Goal: Task Accomplishment & Management: Complete application form

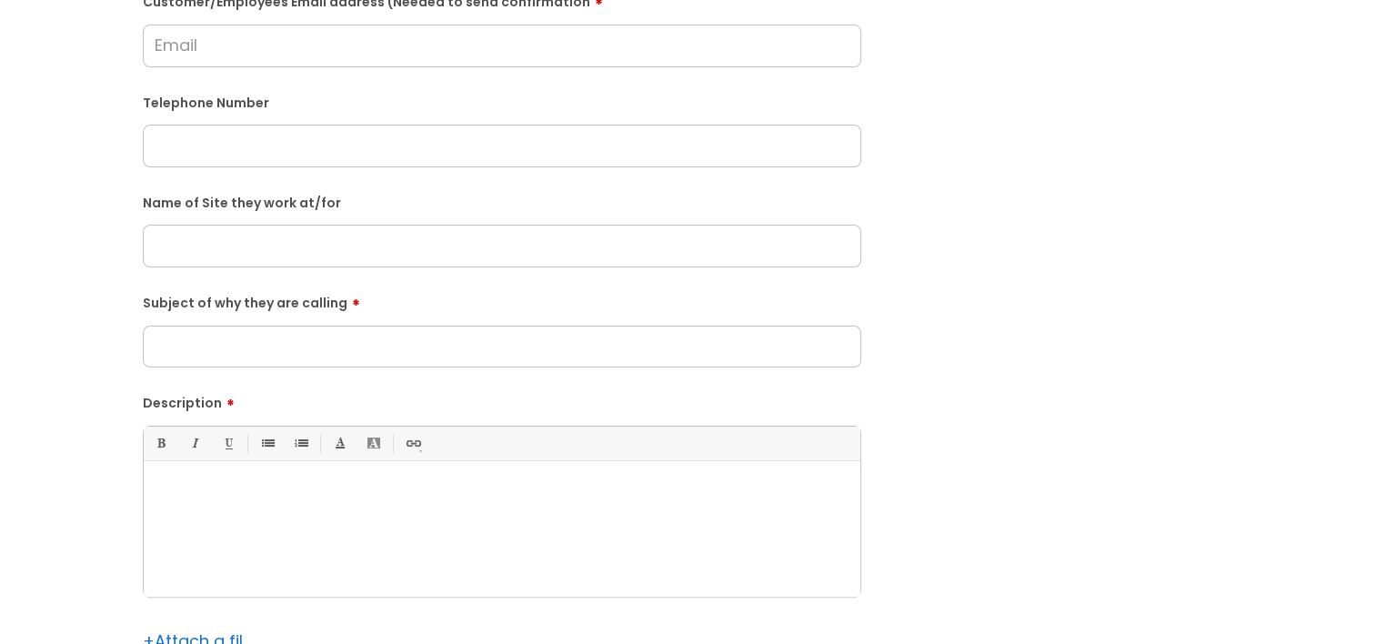
scroll to position [364, 0]
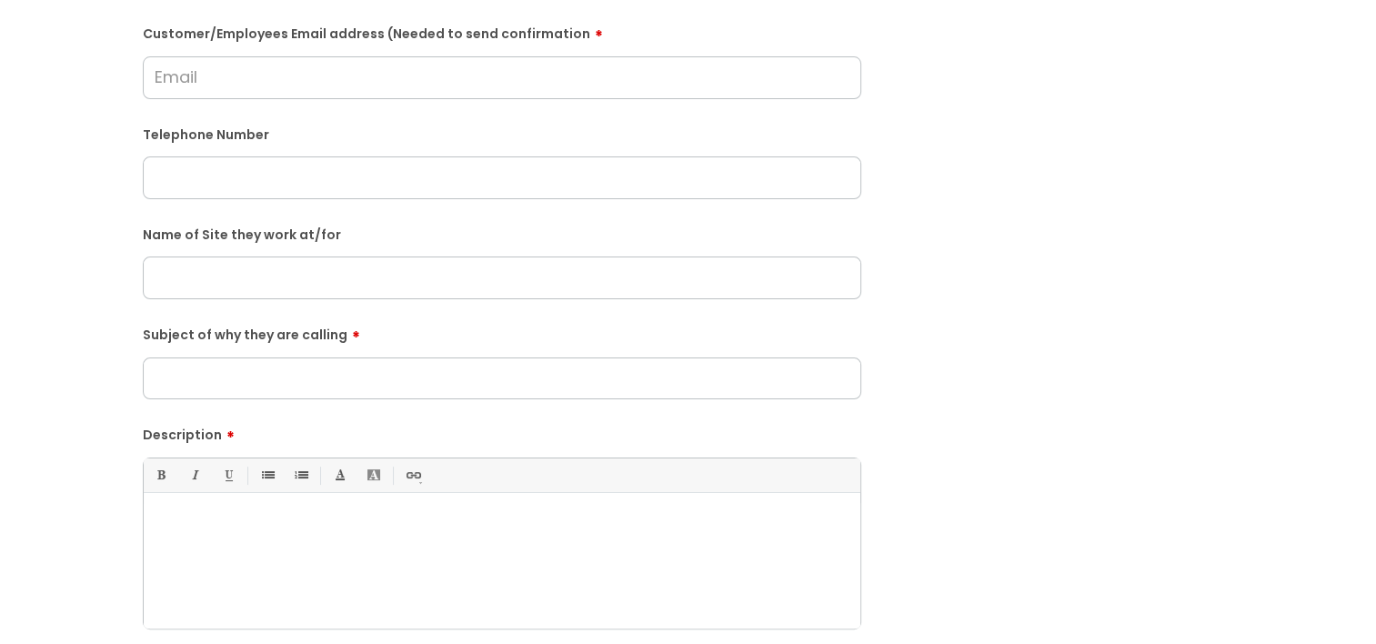
click at [392, 552] on div at bounding box center [502, 566] width 717 height 126
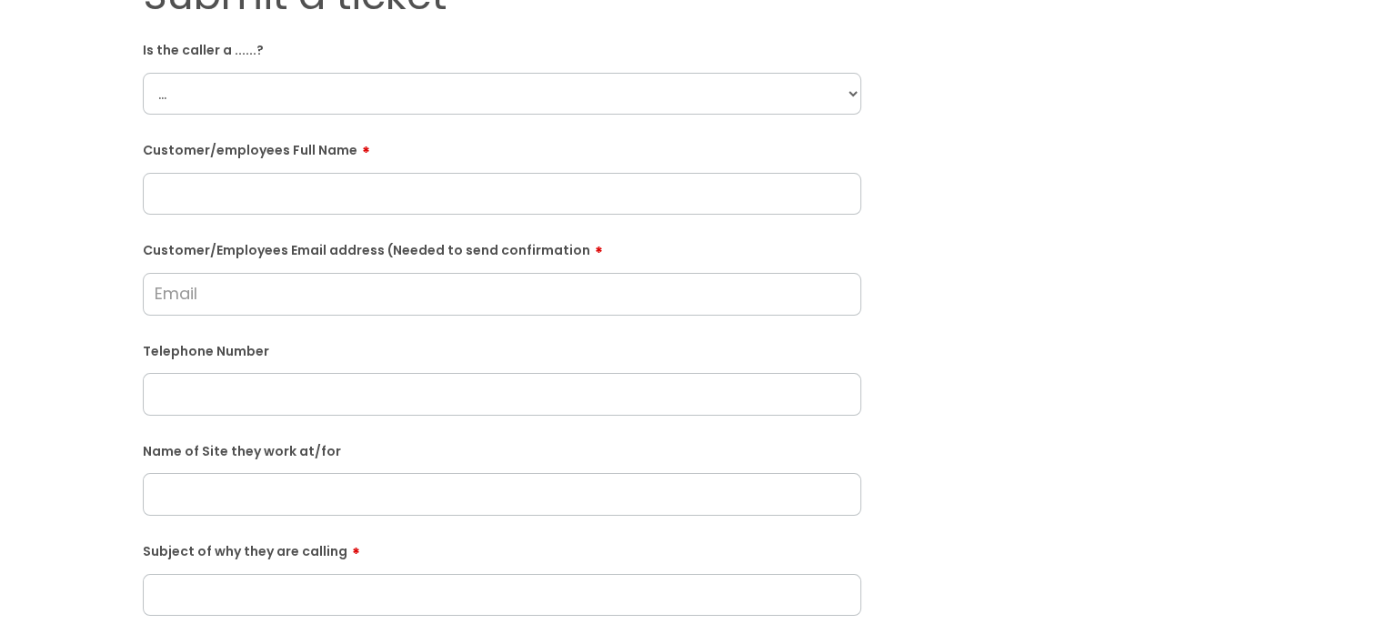
scroll to position [0, 0]
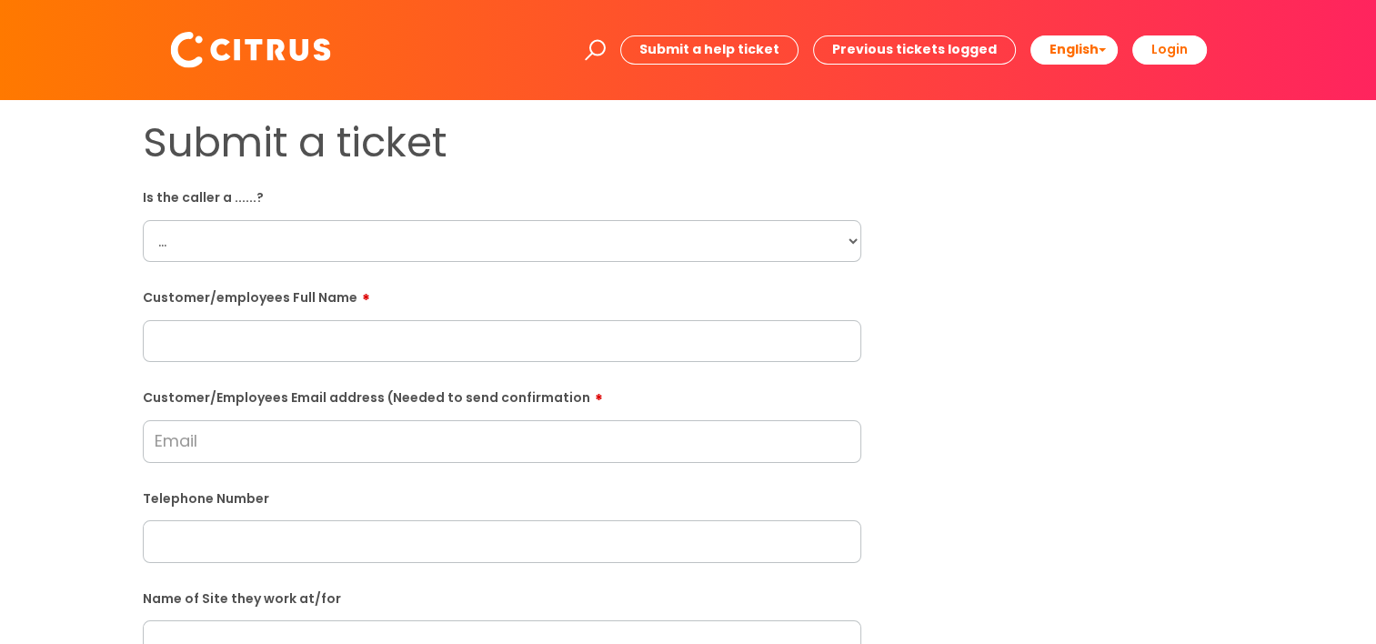
click at [192, 247] on select "... Citrus Customer Citrus Employee [DEMOGRAPHIC_DATA] Supplier" at bounding box center [502, 241] width 719 height 42
select select "Citrus Customer"
click at [143, 220] on select "... Citrus Customer Citrus Employee [DEMOGRAPHIC_DATA] Supplier" at bounding box center [502, 241] width 719 height 42
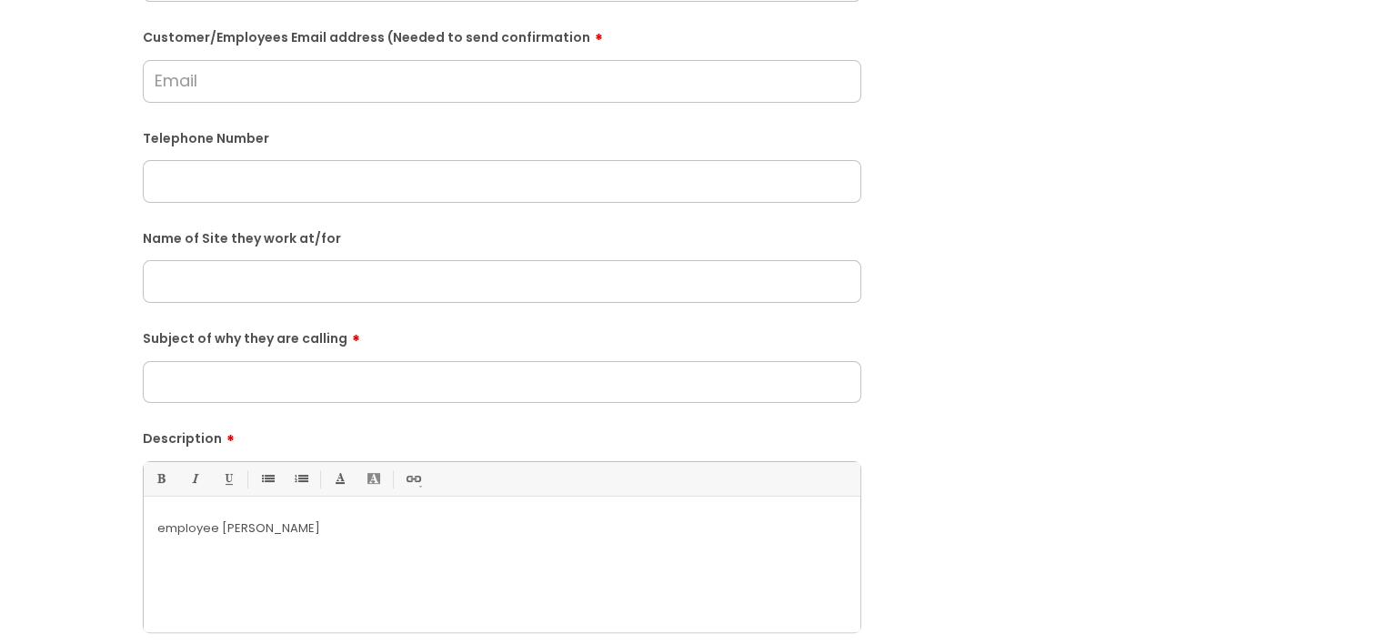
scroll to position [364, 0]
click at [314, 386] on input "Subject of why they are calling" at bounding box center [502, 378] width 719 height 42
click at [346, 549] on div "employee [PERSON_NAME]" at bounding box center [502, 566] width 717 height 126
click at [158, 528] on p "employee [PERSON_NAME]" at bounding box center [501, 525] width 689 height 16
click at [457, 498] on div "Bold (Ctrl-B) Italic (Ctrl-I) Underline(Ctrl-U) • Unordered List (Ctrl-Shift-7)…" at bounding box center [502, 543] width 719 height 171
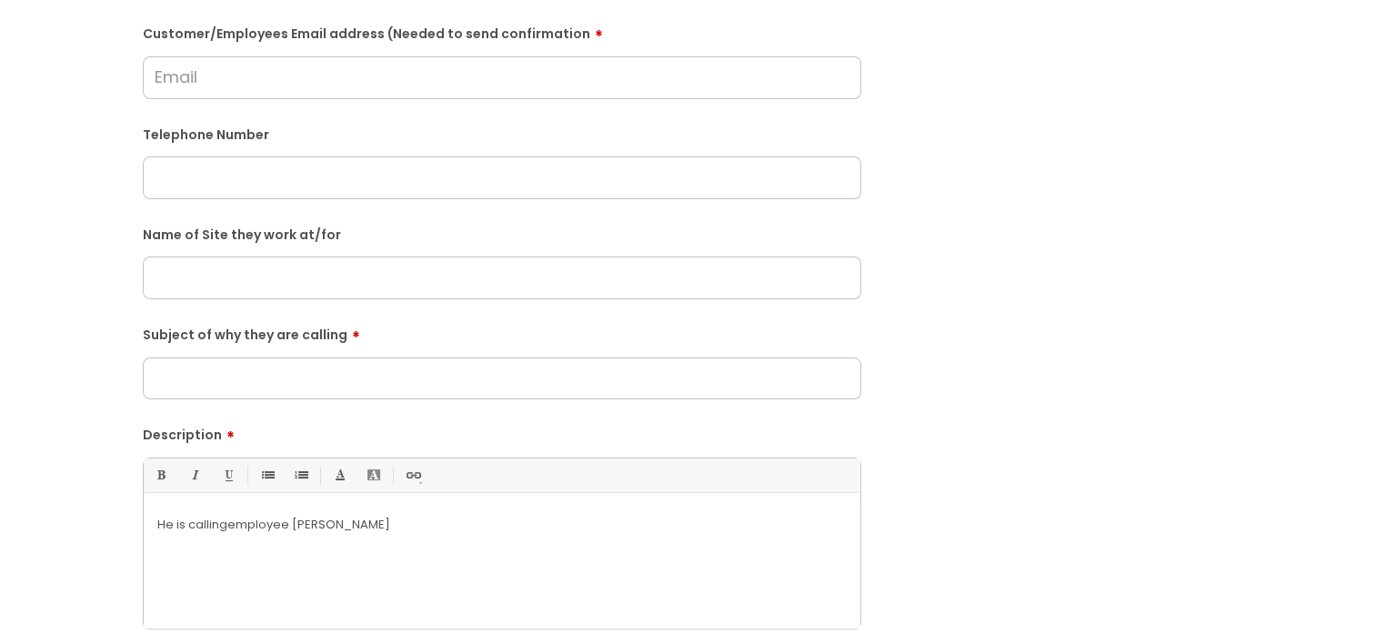
click at [430, 546] on div "He is calling employee [PERSON_NAME]" at bounding box center [502, 566] width 717 height 126
click at [429, 546] on div "He is calling employee [PERSON_NAME]" at bounding box center [502, 566] width 717 height 126
click at [261, 437] on label "Description" at bounding box center [502, 432] width 719 height 22
click at [231, 380] on input "Subject of why they are calling" at bounding box center [502, 378] width 719 height 42
type input "a"
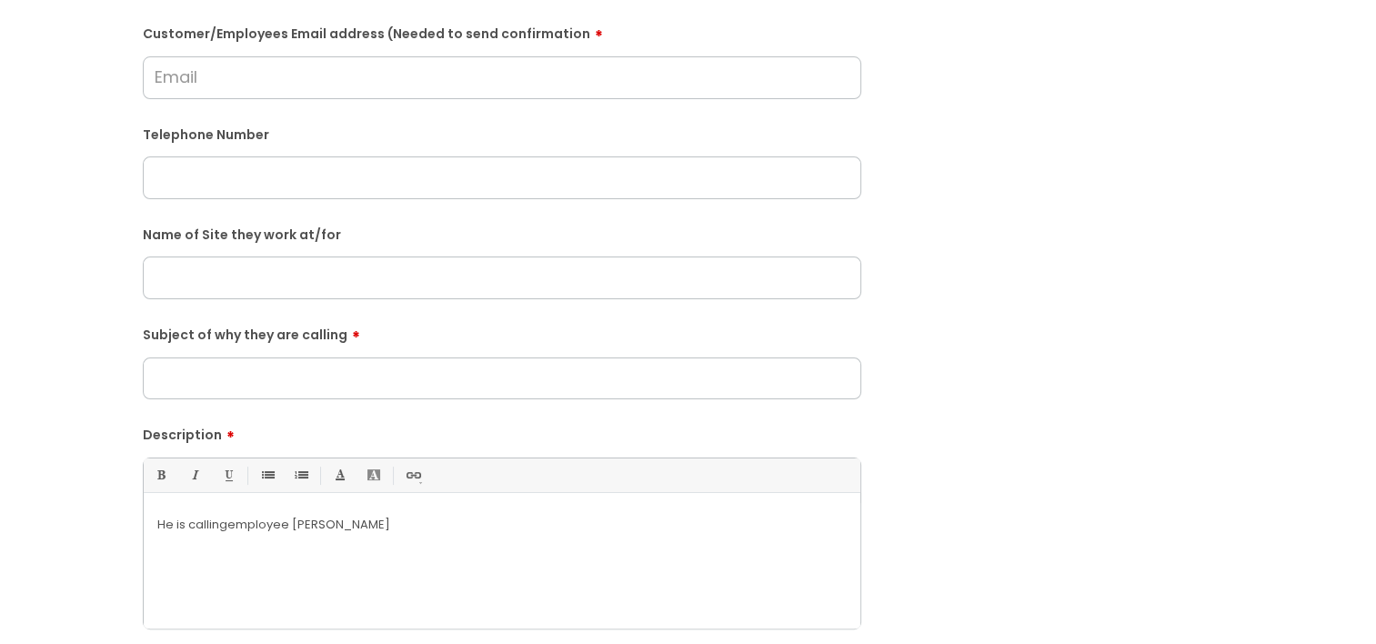
click at [231, 380] on input "Subject of why they are calling" at bounding box center [502, 378] width 719 height 42
click at [152, 385] on input "Arms" at bounding box center [502, 378] width 719 height 42
click at [266, 383] on input "[PERSON_NAME] Arms" at bounding box center [502, 378] width 719 height 42
type input "[PERSON_NAME] Arms"
drag, startPoint x: 365, startPoint y: 542, endPoint x: 325, endPoint y: 534, distance: 40.9
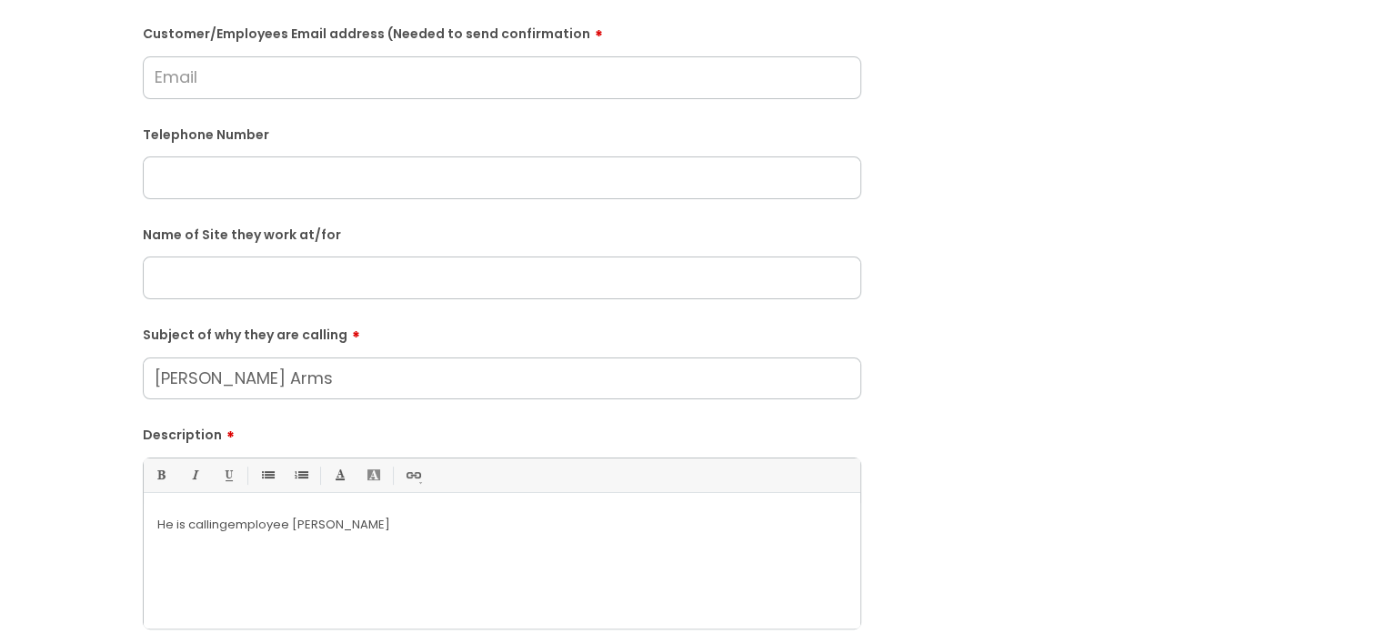
click at [365, 542] on div "He is calling employee [PERSON_NAME]" at bounding box center [502, 566] width 717 height 126
click at [303, 530] on p "He is calling employee [PERSON_NAME]" at bounding box center [501, 525] width 689 height 16
click at [387, 538] on div "He is calling employee [PERSON_NAME]" at bounding box center [502, 566] width 717 height 126
click at [394, 538] on div "He is calling employee [PERSON_NAME]" at bounding box center [502, 566] width 717 height 126
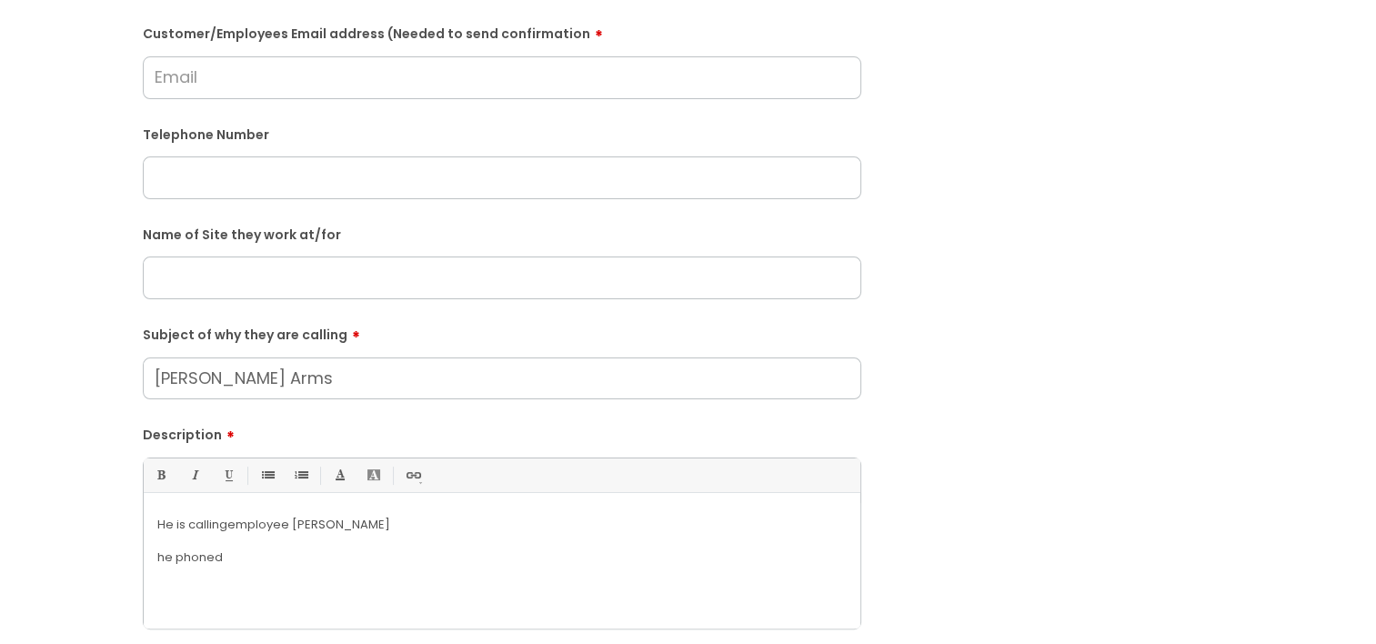
click at [318, 557] on p "he phoned" at bounding box center [501, 557] width 689 height 16
click at [342, 553] on p "he phoned" at bounding box center [501, 557] width 689 height 16
click at [346, 528] on p "He is calling employee [PERSON_NAME]" at bounding box center [501, 525] width 689 height 16
click at [333, 530] on p "He is calling employee [PERSON_NAME]" at bounding box center [501, 525] width 689 height 16
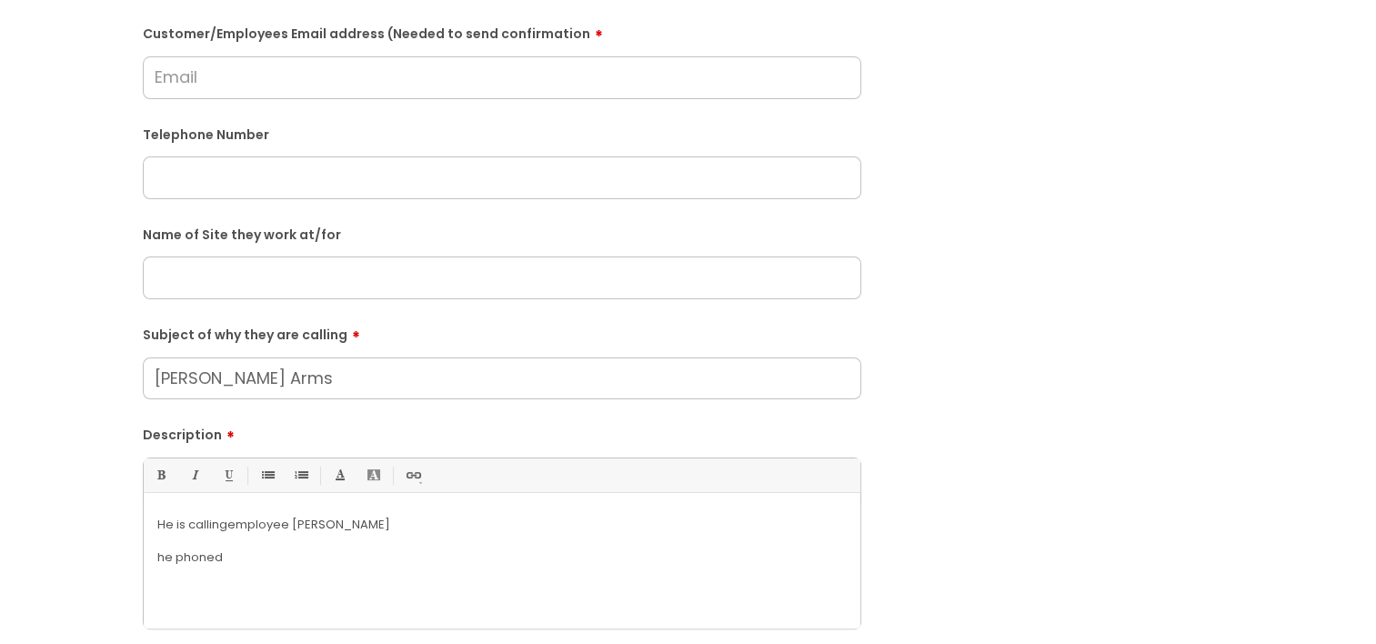
click at [378, 531] on p "He is calling employee [PERSON_NAME]" at bounding box center [501, 525] width 689 height 16
drag, startPoint x: 346, startPoint y: 570, endPoint x: 93, endPoint y: 488, distance: 266.1
click at [93, 488] on div "Submit a ticket Is the caller a ......? ... Citrus Customer Citrus Employee [DE…" at bounding box center [688, 277] width 1340 height 1047
copy div "He is calling employee [PERSON_NAME] he phoned"
drag, startPoint x: 242, startPoint y: 387, endPoint x: 62, endPoint y: 386, distance: 180.1
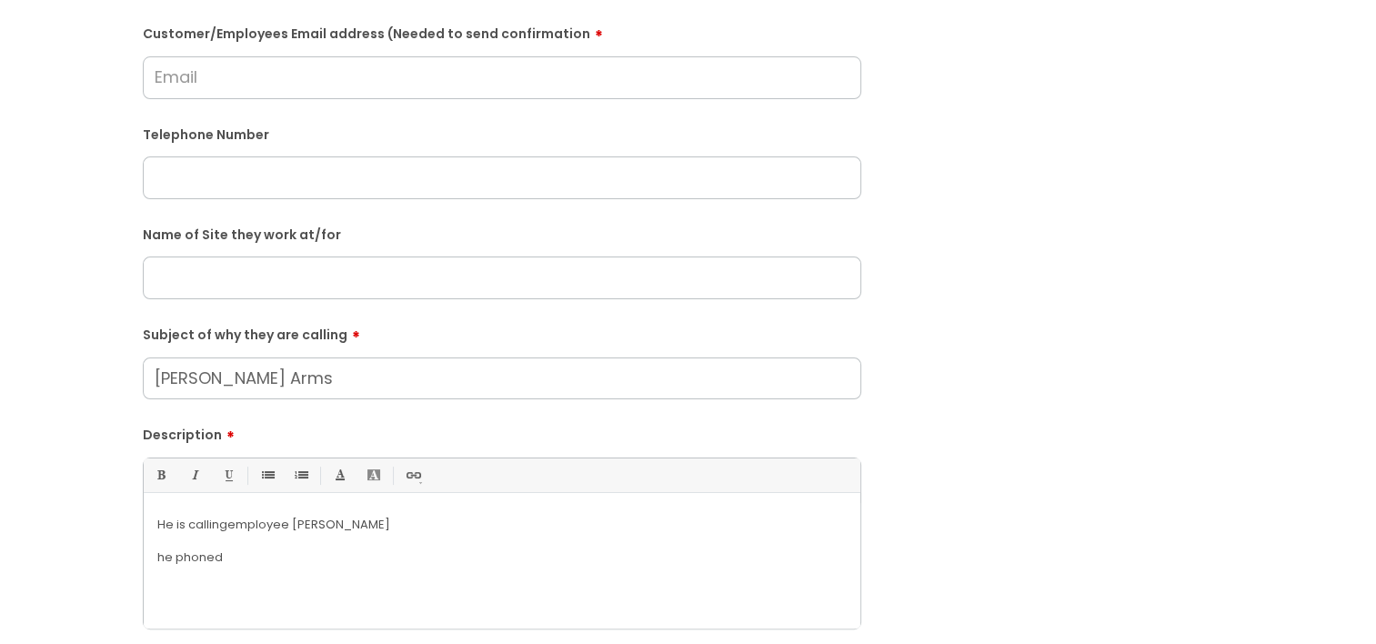
click at [62, 386] on div "Submit a ticket Is the caller a ......? ... Citrus Customer Citrus Employee [DE…" at bounding box center [688, 277] width 1340 height 1047
drag, startPoint x: 224, startPoint y: 533, endPoint x: 15, endPoint y: 484, distance: 214.9
click at [15, 484] on div "Submit a ticket Is the caller a ......? ... Citrus Customer Citrus Employee [DE…" at bounding box center [688, 307] width 1376 height 1142
click at [287, 520] on p "He is calling employee [PERSON_NAME]" at bounding box center [501, 525] width 689 height 16
click at [234, 520] on p "He is calling employee [PERSON_NAME]" at bounding box center [501, 525] width 689 height 16
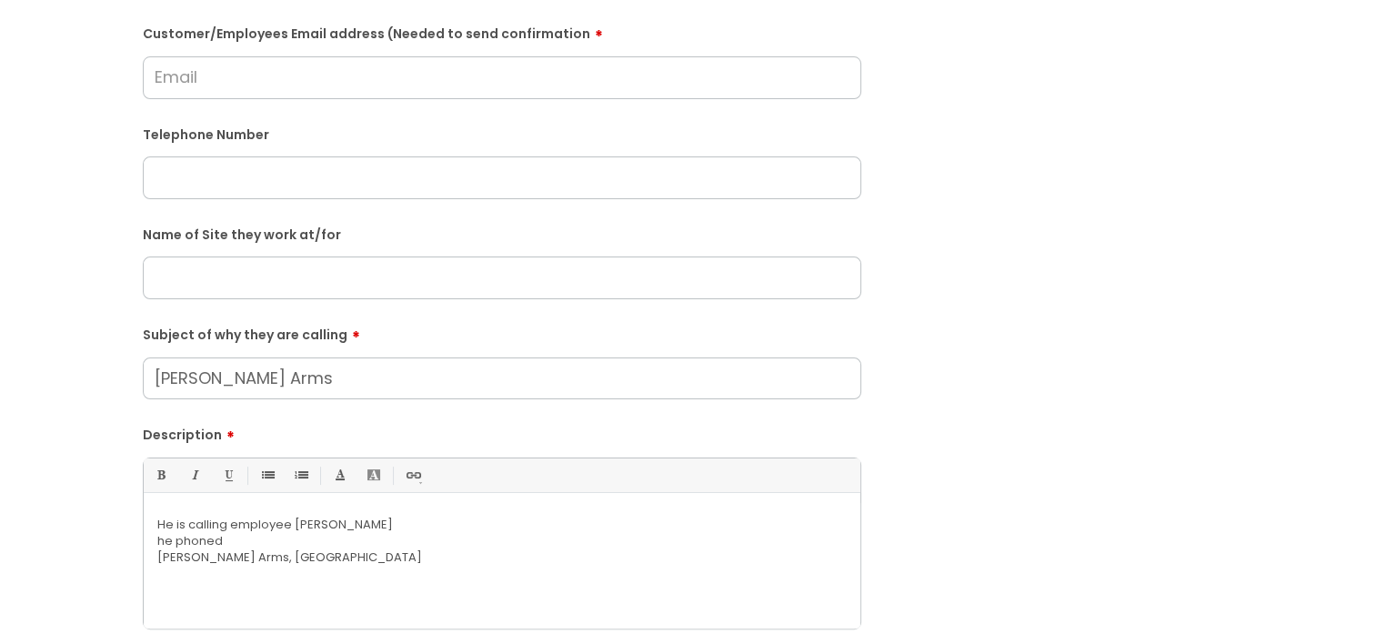
click at [230, 520] on p "He is calling employee [PERSON_NAME]" at bounding box center [501, 525] width 689 height 16
drag, startPoint x: 644, startPoint y: 527, endPoint x: 589, endPoint y: 521, distance: 54.8
click at [589, 521] on p "He is calling as one of your employees has called him [DATE], his name is emplo…" at bounding box center [501, 525] width 689 height 16
click at [681, 523] on p "He is calling as one of your employees has called him [DATE], his name is [PERS…" at bounding box center [501, 525] width 689 height 16
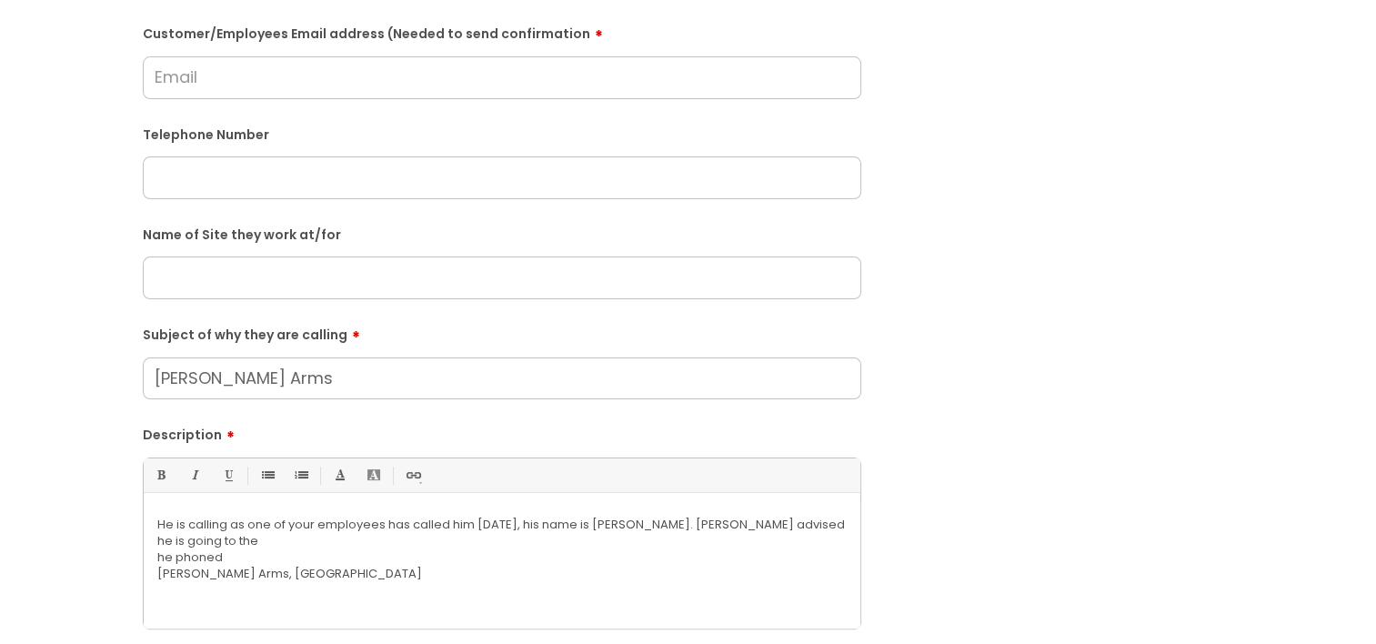
drag, startPoint x: 280, startPoint y: 377, endPoint x: 108, endPoint y: 375, distance: 171.9
click at [109, 375] on div "Submit a ticket Is the caller a ......? ... Citrus Customer Citrus Employee [DE…" at bounding box center [688, 277] width 1340 height 1047
click at [852, 526] on div "He is calling as one of your employees has called him [DATE], his name is [PERS…" at bounding box center [502, 566] width 717 height 126
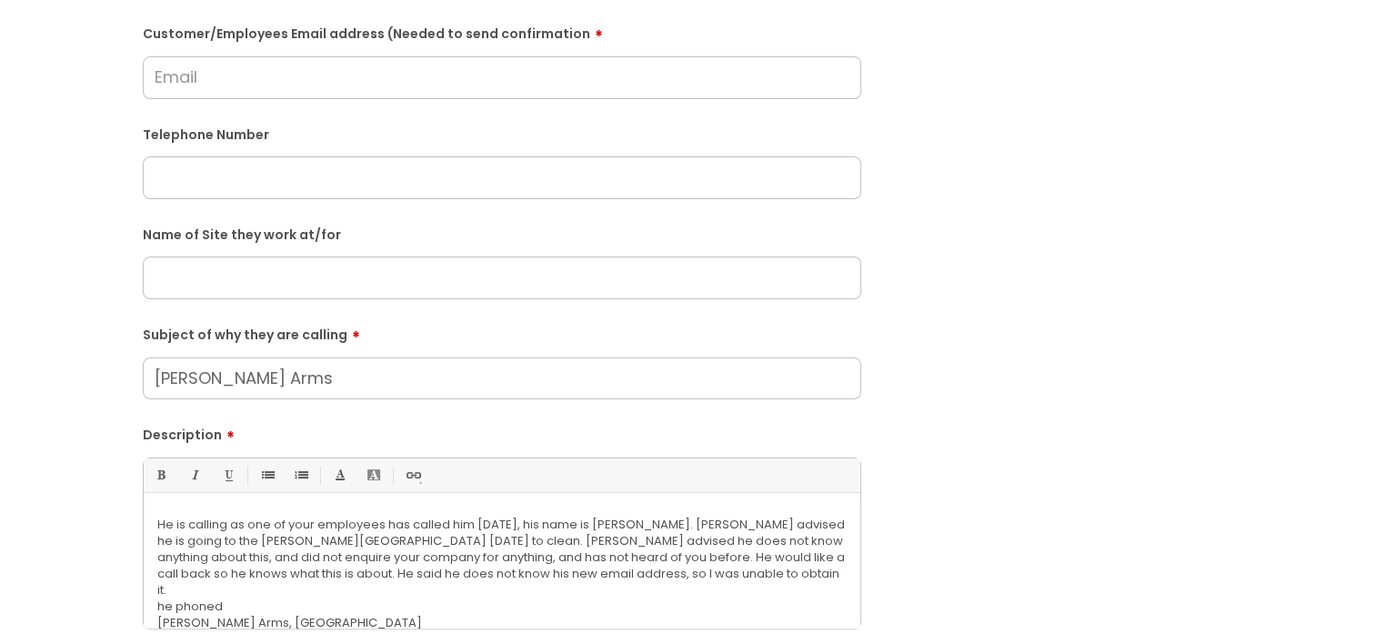
scroll to position [455, 0]
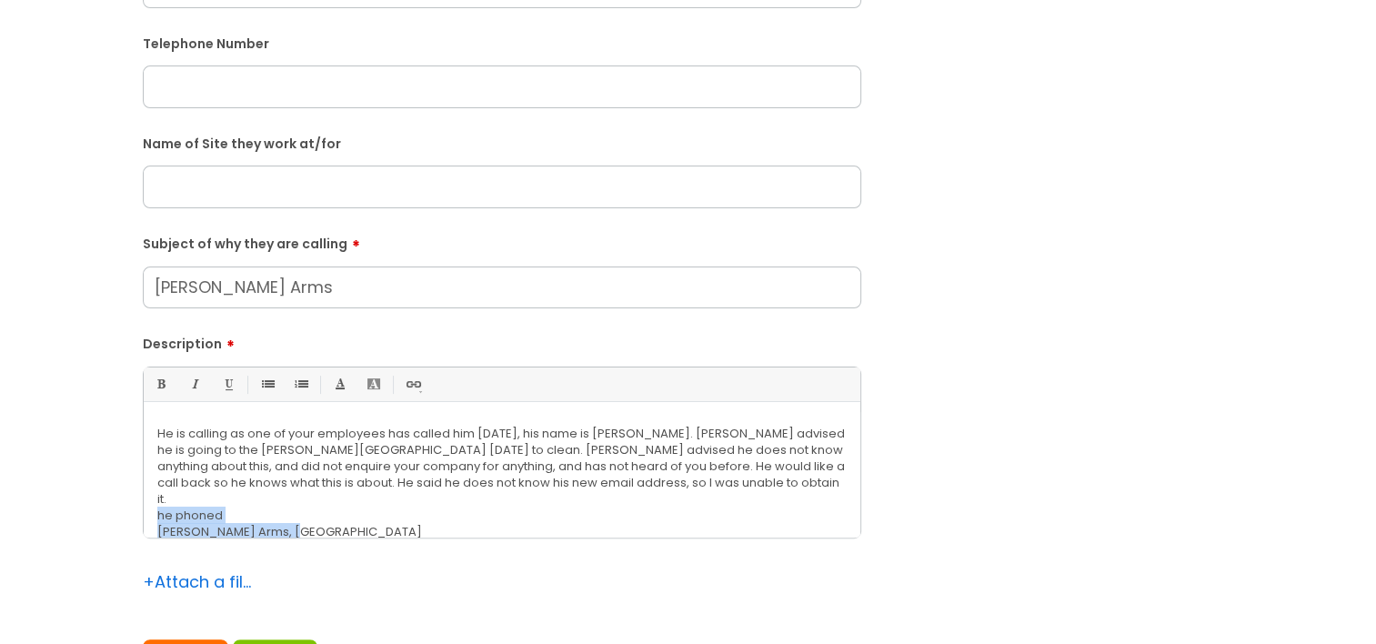
drag, startPoint x: 306, startPoint y: 530, endPoint x: 141, endPoint y: 507, distance: 166.3
click at [141, 507] on div "Submit a ticket Is the caller a ......? ... Citrus Customer Citrus Employee [DE…" at bounding box center [502, 186] width 746 height 1047
click at [619, 473] on p "He is calling as one of your employees has called him [DATE], his name is [PERS…" at bounding box center [501, 467] width 689 height 82
click at [627, 493] on div "He is calling as one of your employees has called him [DATE], his name is [PERS…" at bounding box center [502, 475] width 717 height 126
click at [621, 487] on p "He is calling as one of your employees has called him [DATE], his name is [PERS…" at bounding box center [501, 467] width 689 height 82
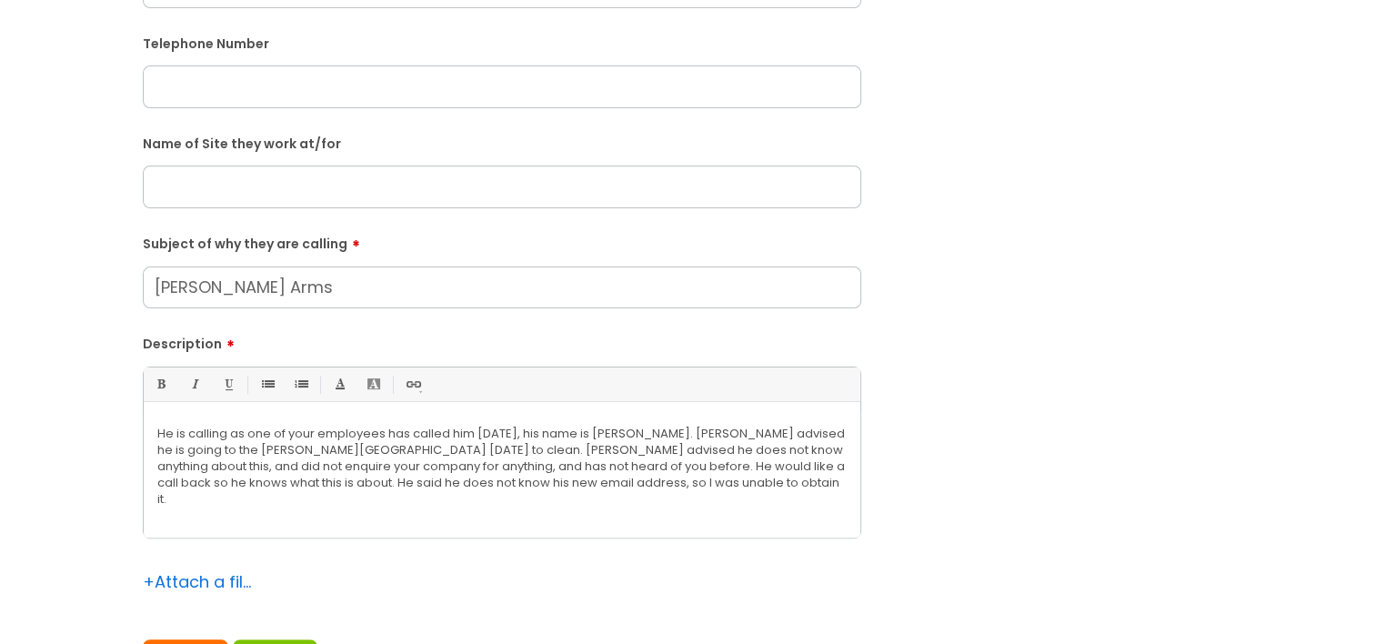
click at [262, 469] on p "He is calling as one of your employees has called him [DATE], his name is [PERS…" at bounding box center [501, 467] width 689 height 82
click at [222, 474] on p "He is calling as one of your employees has called him [DATE], his name is [PERS…" at bounding box center [501, 467] width 689 height 82
click at [242, 448] on p "He is calling as one of your employees has called him [DATE], his name is [PERS…" at bounding box center [501, 467] width 689 height 82
click at [393, 440] on p "He is calling as one of your employees has called him [DATE], his name is [PERS…" at bounding box center [501, 467] width 689 height 82
click at [481, 469] on p "He is calling as one of your employees has called him [DATE], his name is [PERS…" at bounding box center [501, 467] width 689 height 82
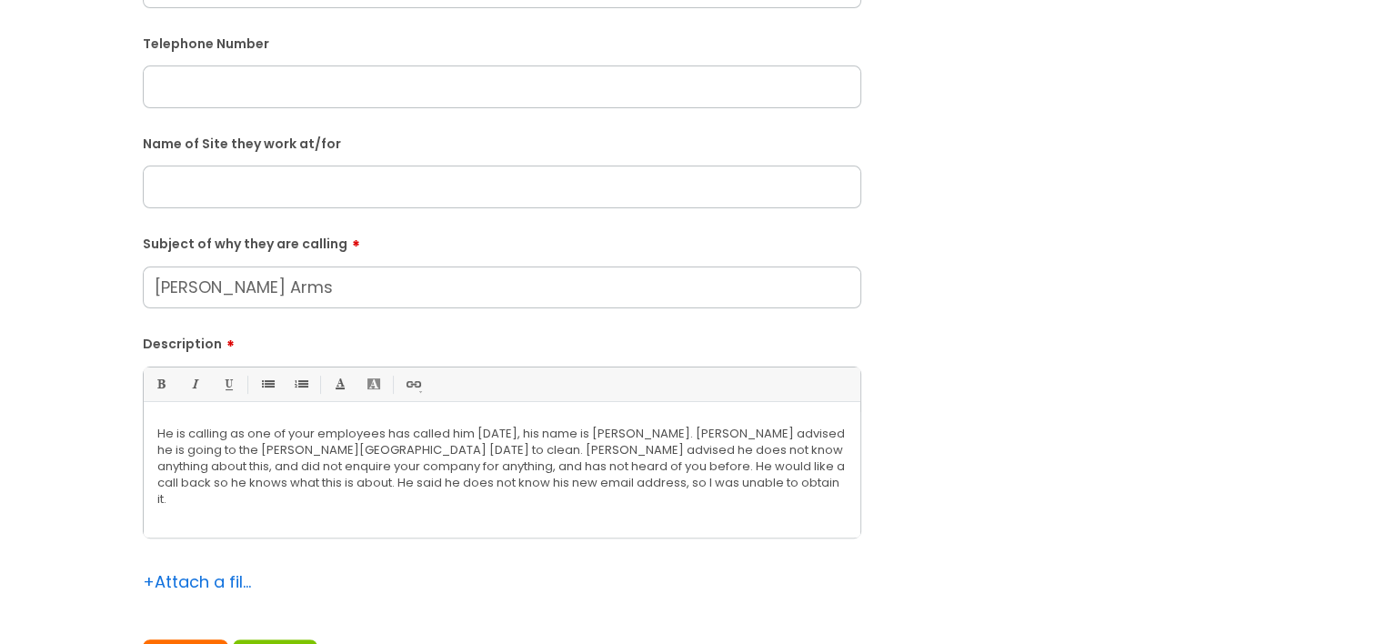
click at [638, 484] on p "He is calling as one of your employees has called him [DATE], his name is [PERS…" at bounding box center [501, 467] width 689 height 82
click at [608, 474] on p "He is calling as one of your employees has called him [DATE], his name is [PERS…" at bounding box center [501, 467] width 689 height 82
click at [614, 482] on p "He is calling as one of your employees has called him [DATE], his name is [PERS…" at bounding box center [501, 467] width 689 height 82
click at [610, 488] on p "He is calling as one of your employees has called him [DATE], his name is [PERS…" at bounding box center [501, 467] width 689 height 82
click at [631, 488] on p "He is calling as one of your employees has called him [DATE], his name is [PERS…" at bounding box center [501, 467] width 689 height 82
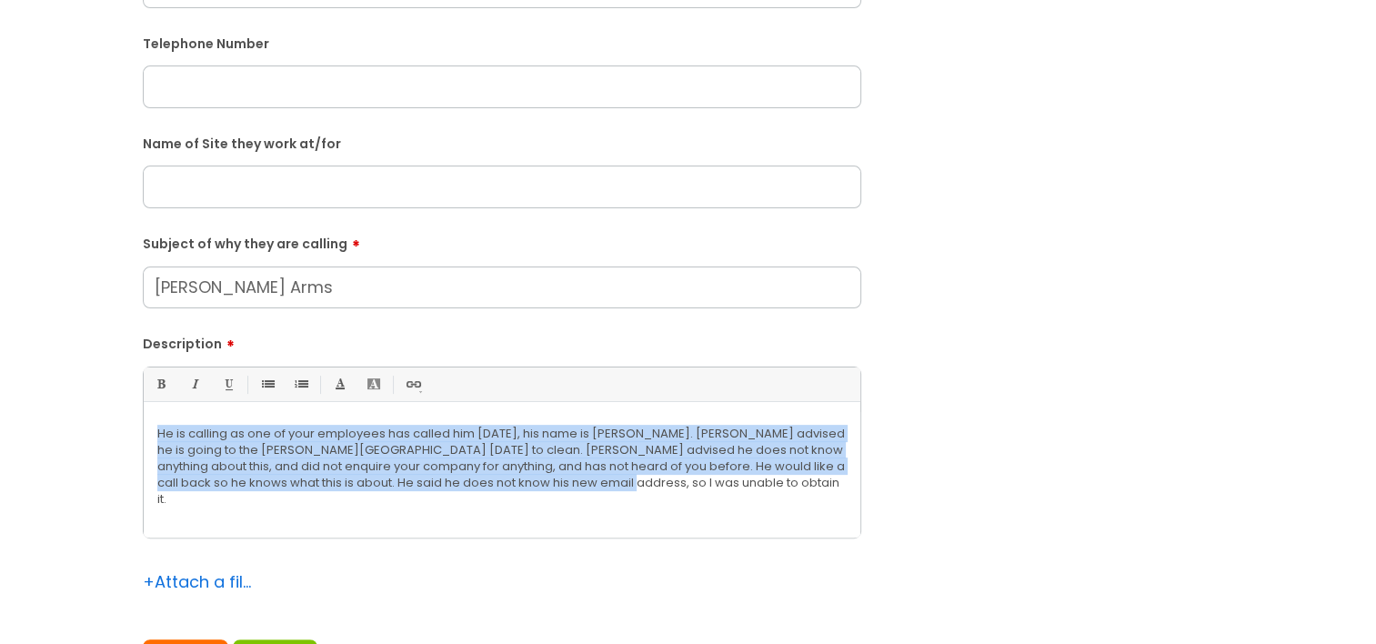
drag, startPoint x: 597, startPoint y: 481, endPoint x: 112, endPoint y: 414, distance: 489.5
click at [112, 414] on div "Submit a ticket Is the caller a ......? ... Citrus Customer Citrus Employee [DE…" at bounding box center [688, 186] width 1340 height 1047
copy p "He is calling as one of your employees has called him [DATE], his name is [PERS…"
